Goal: Information Seeking & Learning: Find specific fact

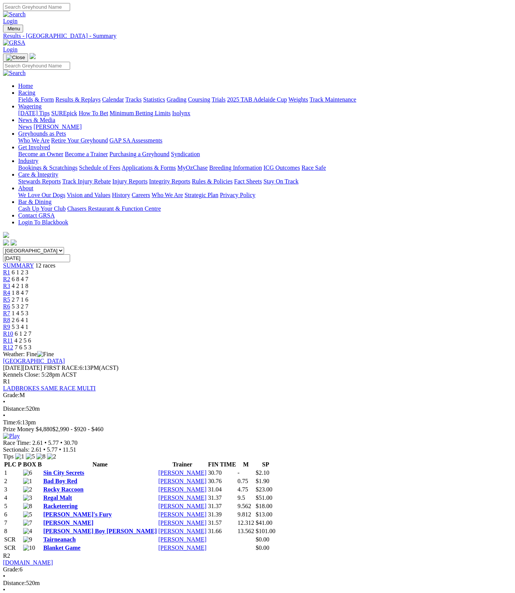
click at [64, 247] on select "South Australia New South Wales Northern Territory Queensland Tasmania Victoria…" at bounding box center [33, 250] width 61 height 7
select select "TAS"
click at [20, 247] on select "South Australia New South Wales Northern Territory Queensland Tasmania Victoria…" at bounding box center [33, 250] width 61 height 7
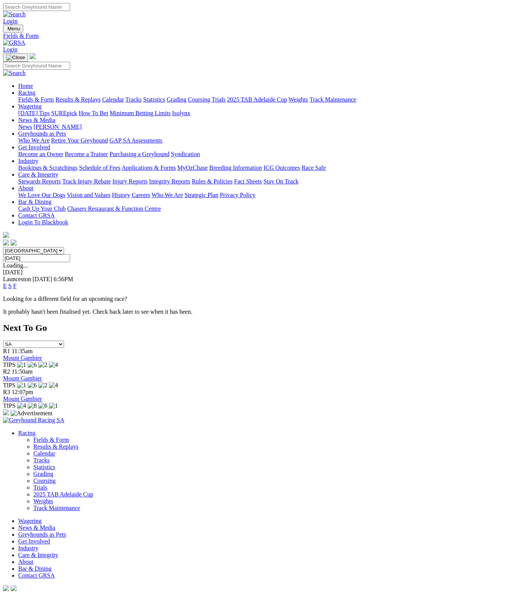
click at [70, 254] on input "[DATE]" at bounding box center [36, 258] width 67 height 8
type input "Monday, 1 Sep 2025"
click at [7, 283] on link "E" at bounding box center [5, 286] width 4 height 6
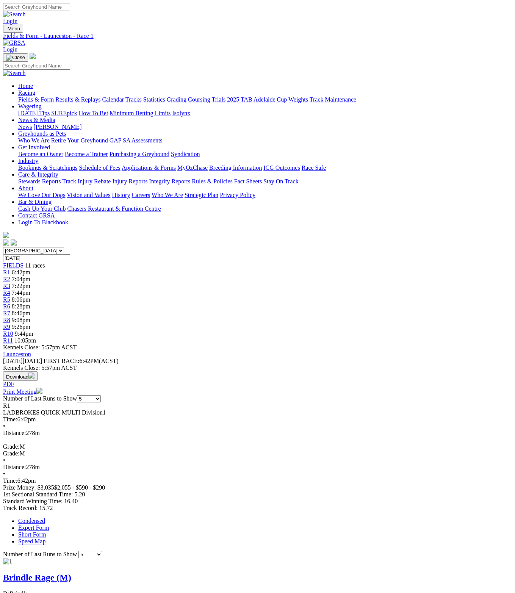
click at [30, 276] on span "7:04pm" at bounding box center [21, 279] width 19 height 6
click at [30, 269] on span "6:42pm" at bounding box center [21, 272] width 19 height 6
